Goal: Task Accomplishment & Management: Manage account settings

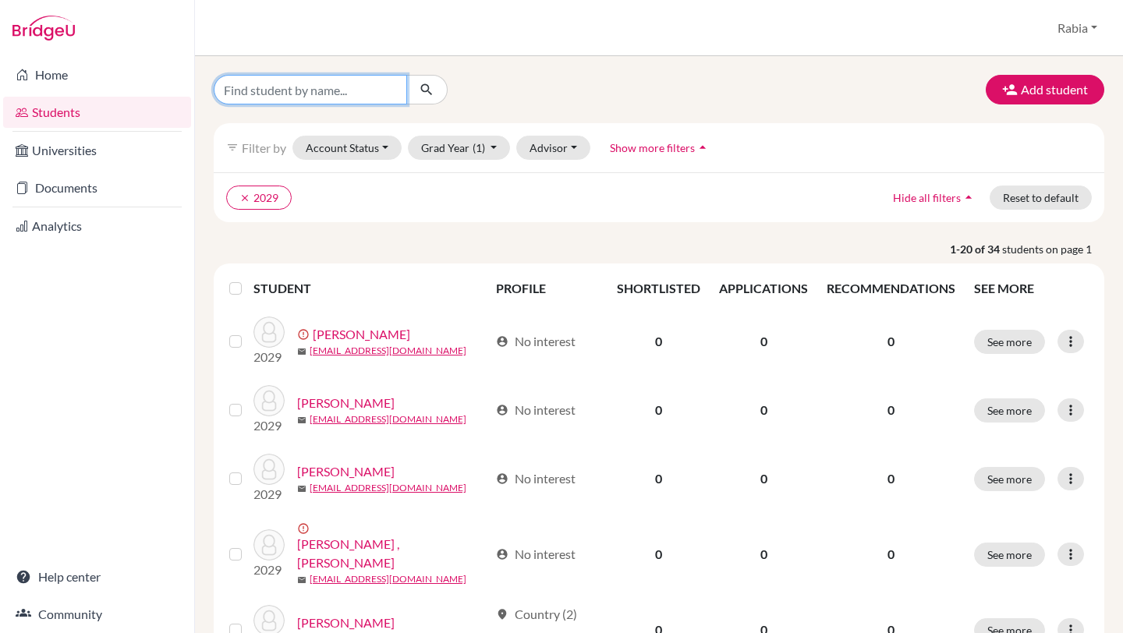
click at [363, 94] on input "Find student by name..." at bounding box center [310, 90] width 193 height 30
type input "khan"
click button "submit" at bounding box center [426, 90] width 41 height 30
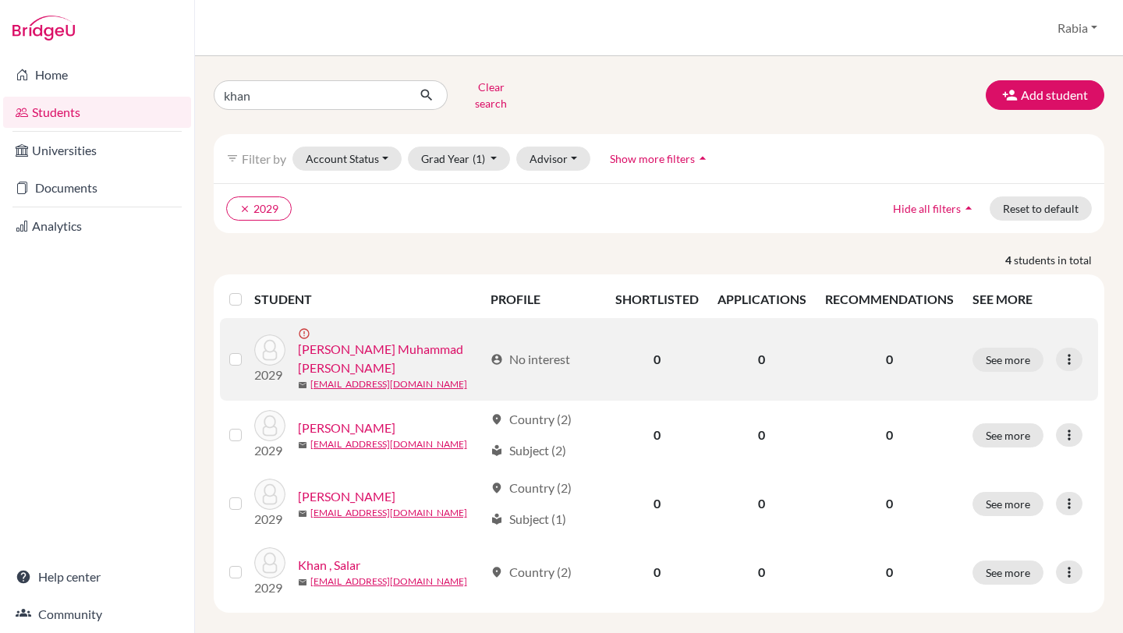
scroll to position [6, 0]
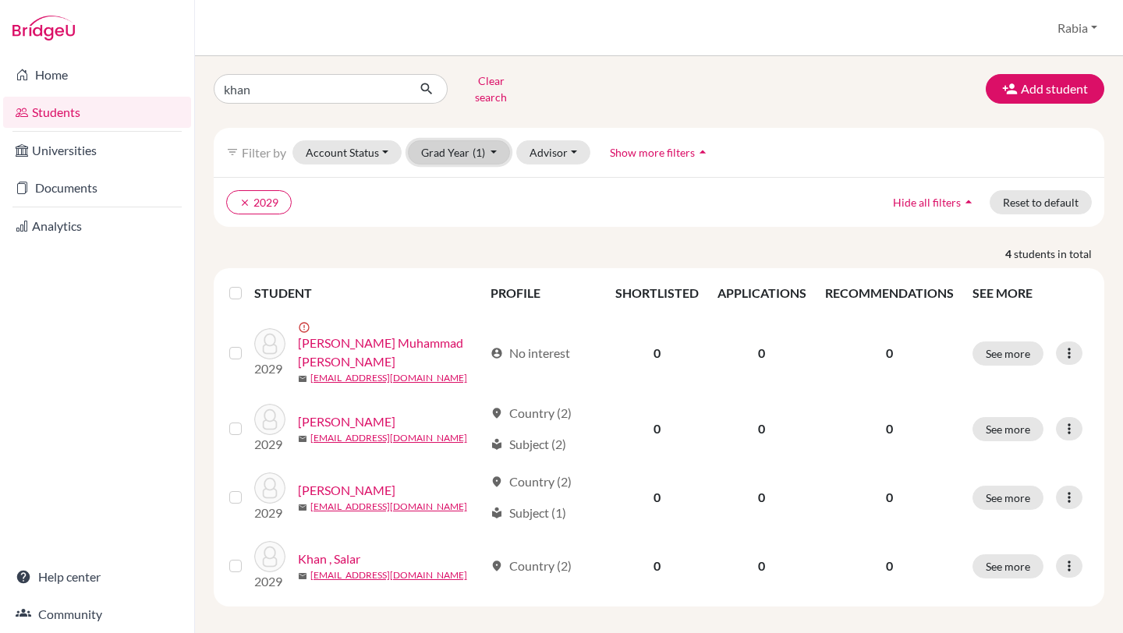
click at [493, 142] on button "Grad Year (1)" at bounding box center [459, 152] width 103 height 24
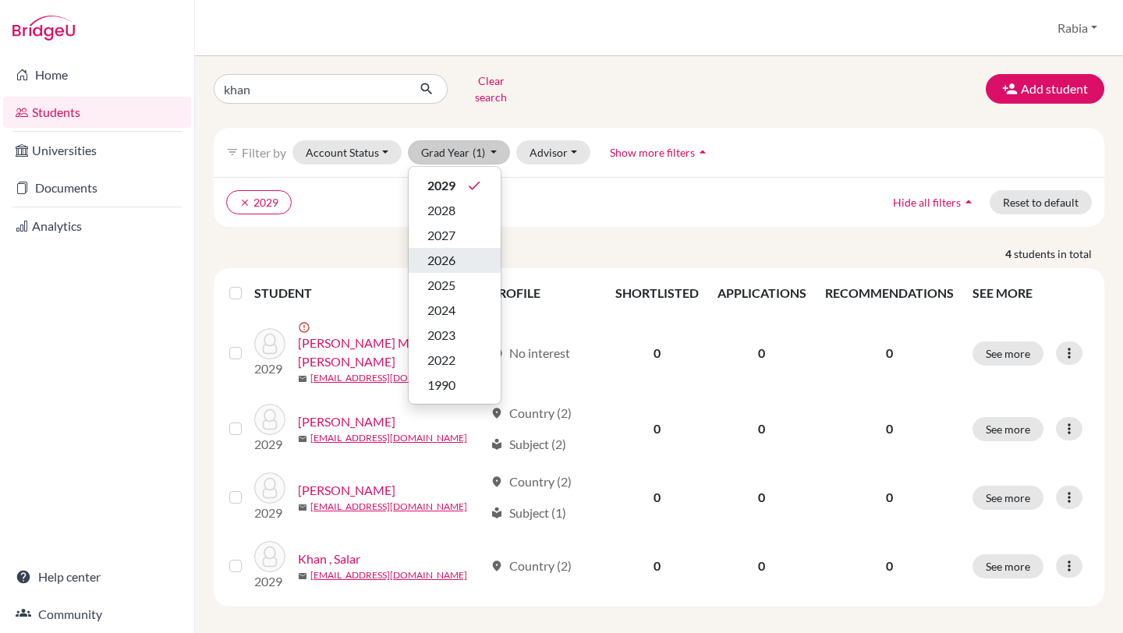
click at [458, 251] on div "2026" at bounding box center [454, 260] width 55 height 19
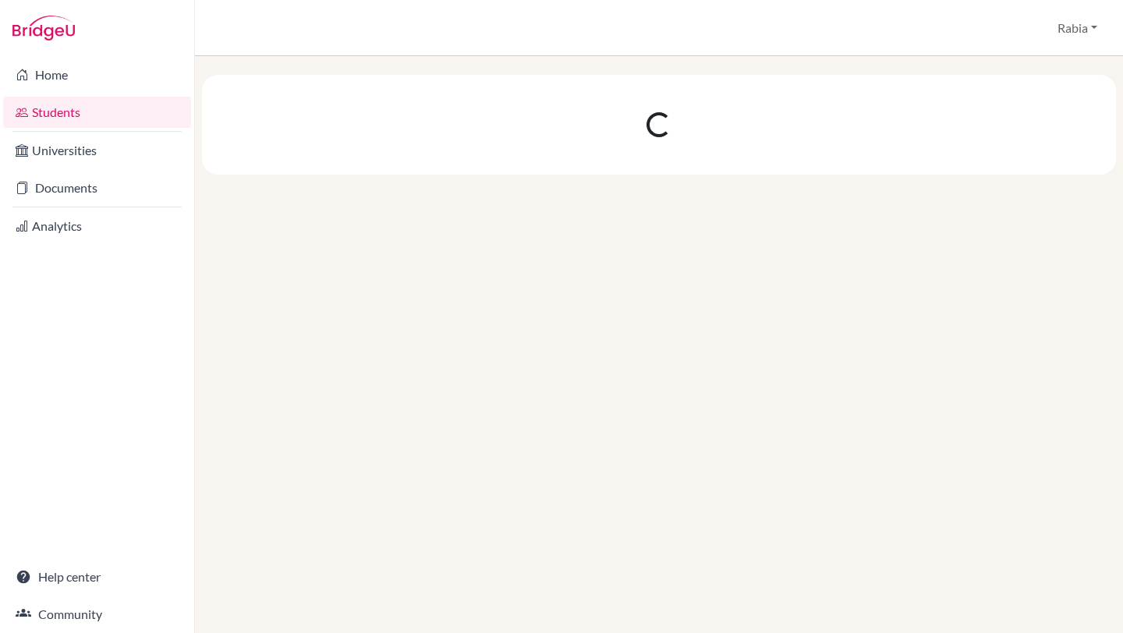
scroll to position [0, 0]
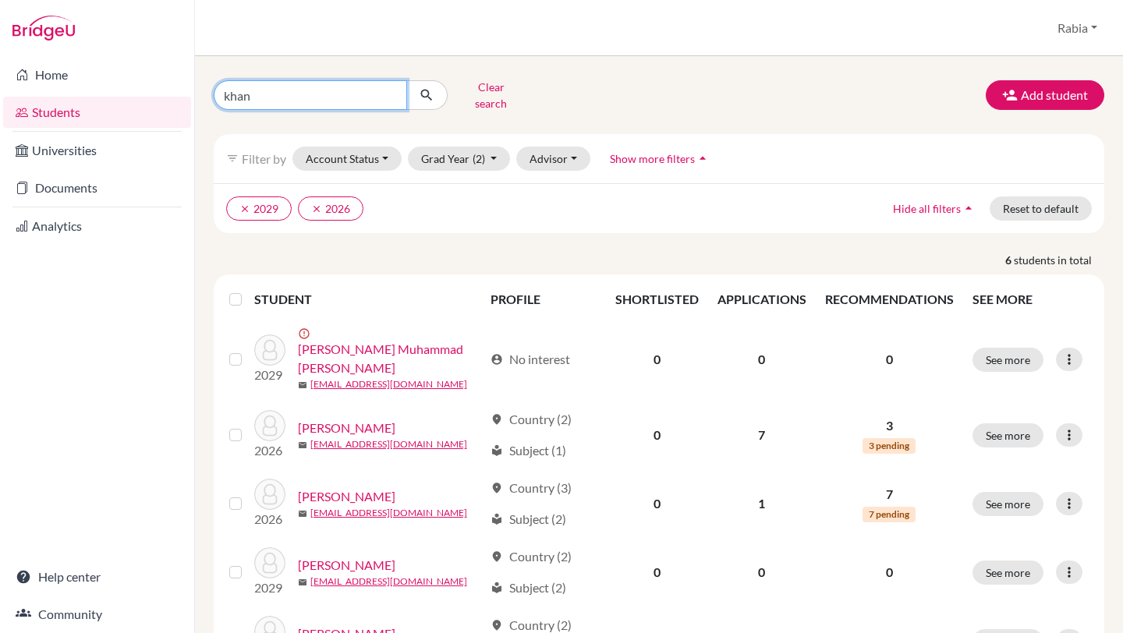
click at [297, 91] on input "khan" at bounding box center [310, 95] width 193 height 30
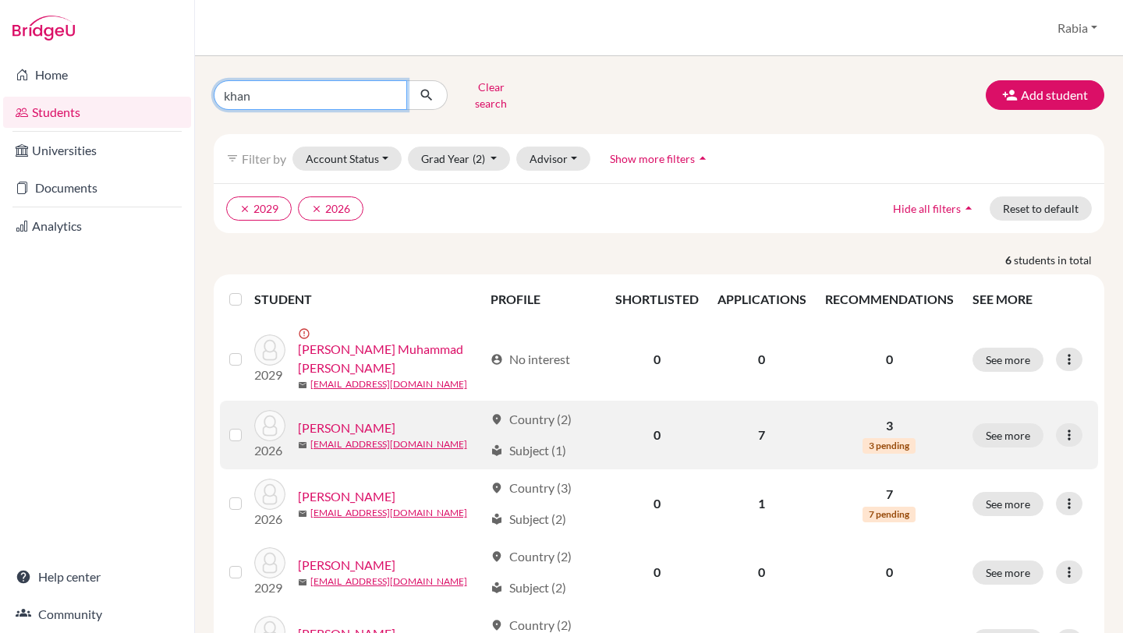
scroll to position [39, 0]
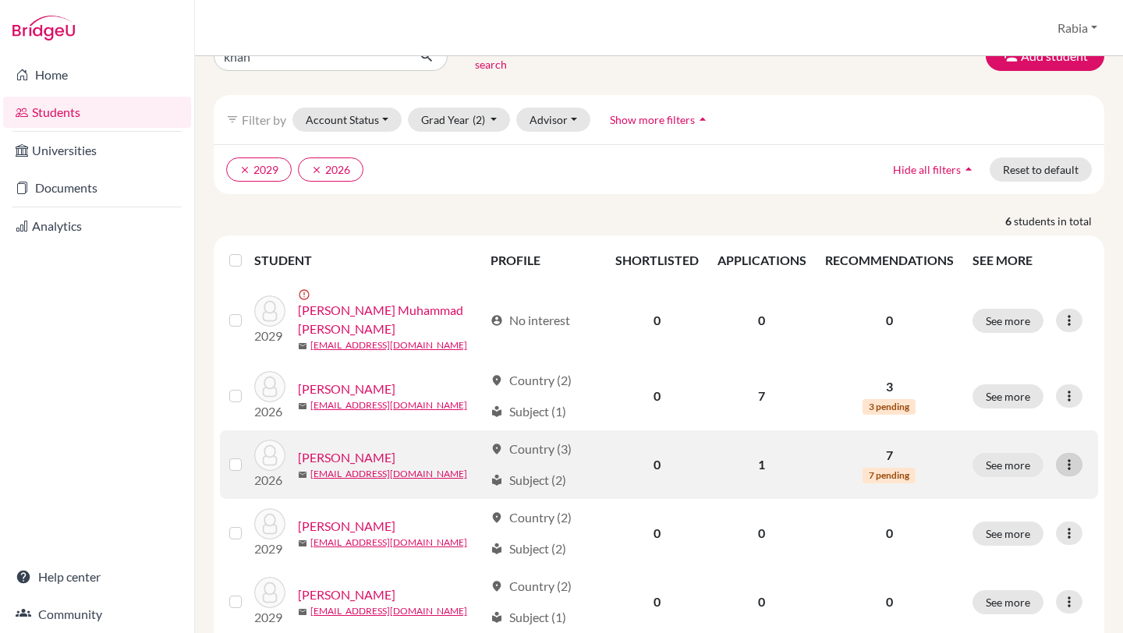
click at [1074, 457] on icon at bounding box center [1069, 465] width 16 height 16
click at [1020, 493] on button "Edit student" at bounding box center [1002, 497] width 123 height 25
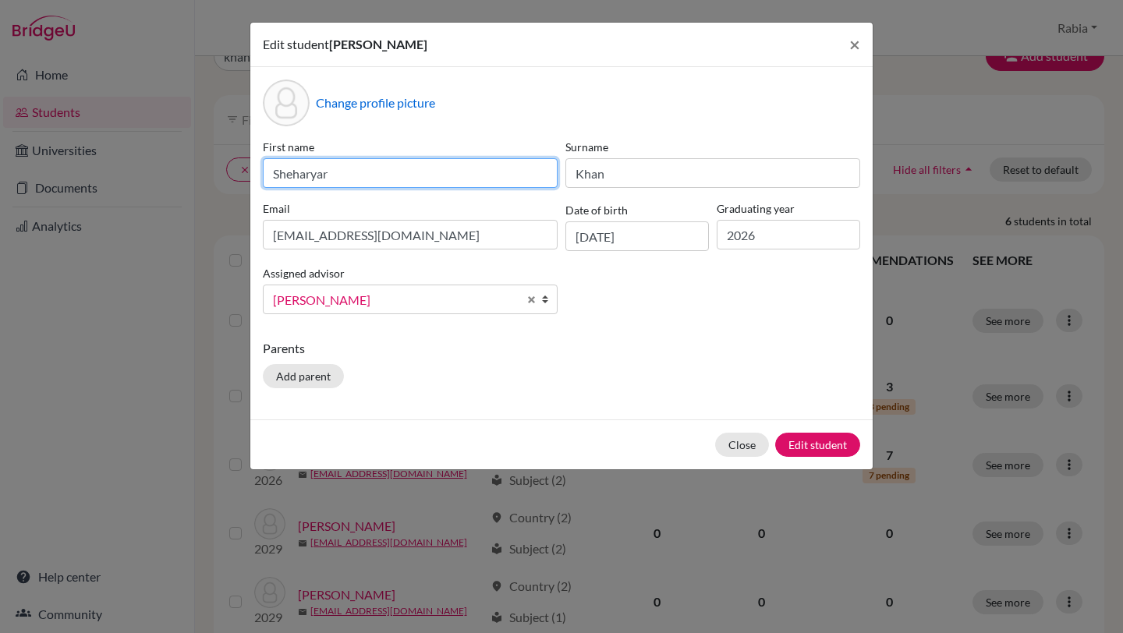
click at [356, 179] on input "Sheharyar" at bounding box center [410, 173] width 295 height 30
type input "[PERSON_NAME]"
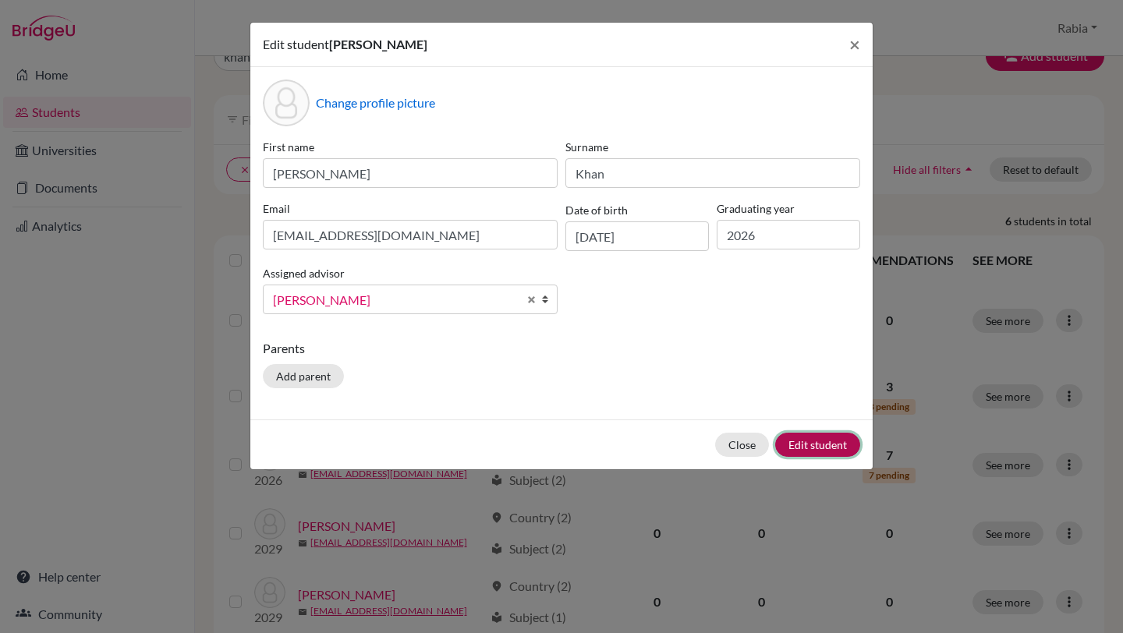
click at [826, 448] on button "Edit student" at bounding box center [817, 445] width 85 height 24
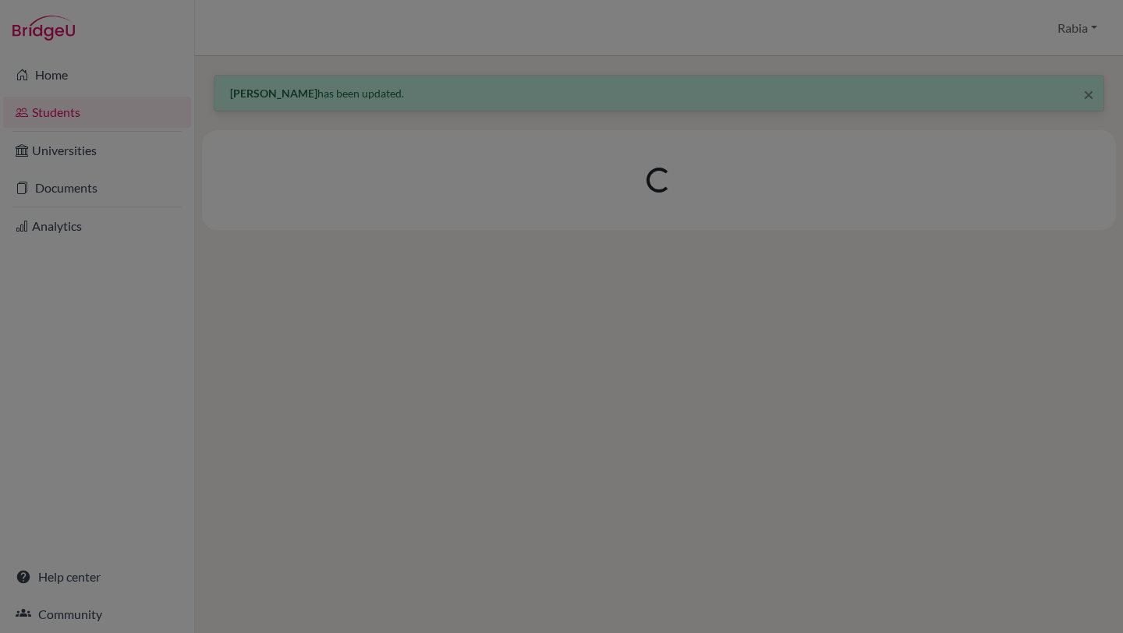
scroll to position [0, 0]
